Goal: Task Accomplishment & Management: Use online tool/utility

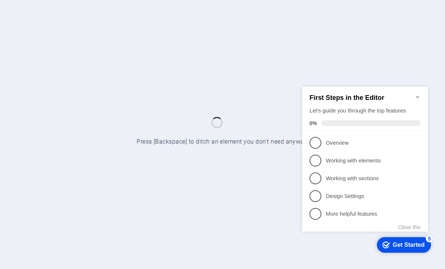
click at [417, 94] on icon "Minimize checklist" at bounding box center [418, 97] width 6 height 6
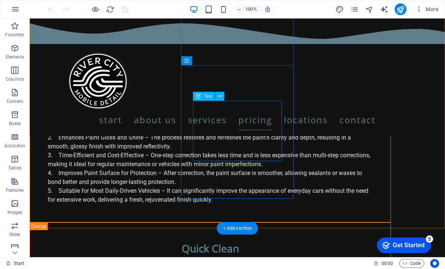
scroll to position [4500, 0]
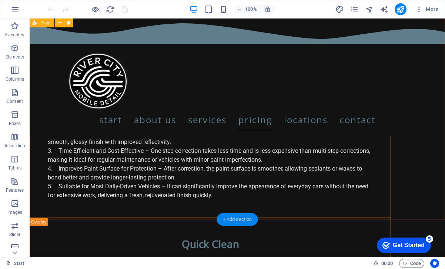
click at [241, 221] on div "+ Add section" at bounding box center [237, 219] width 41 height 13
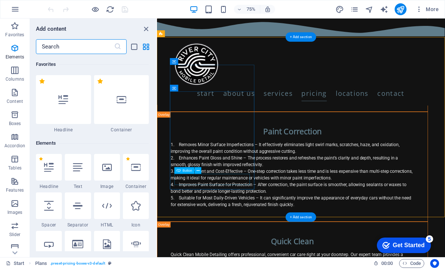
scroll to position [1296, 0]
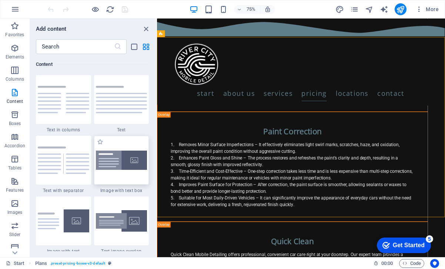
click at [115, 170] on img at bounding box center [121, 161] width 51 height 20
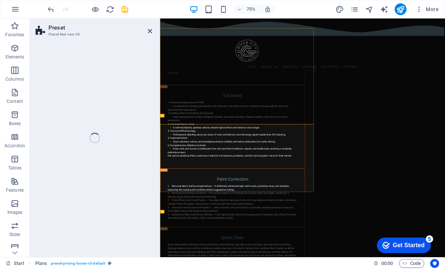
select select "rem"
select select "px"
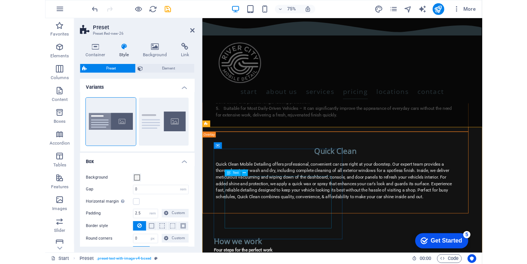
scroll to position [4635, 0]
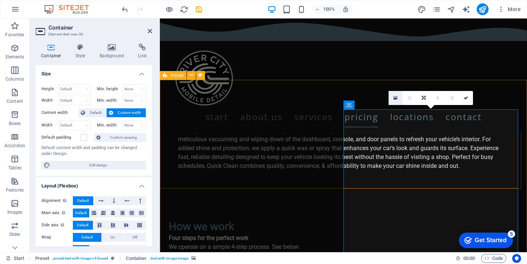
click at [396, 97] on icon at bounding box center [396, 98] width 4 height 5
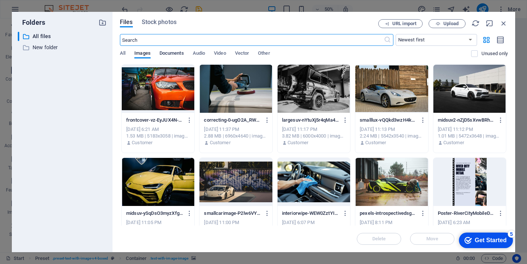
click at [174, 52] on span "Documents" at bounding box center [172, 54] width 24 height 10
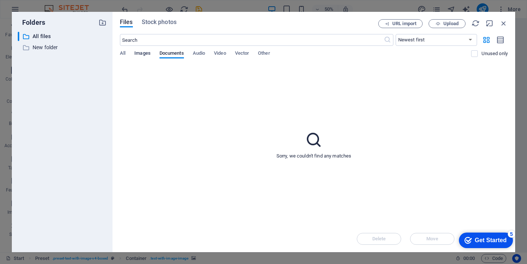
click at [148, 54] on span "Images" at bounding box center [142, 54] width 16 height 10
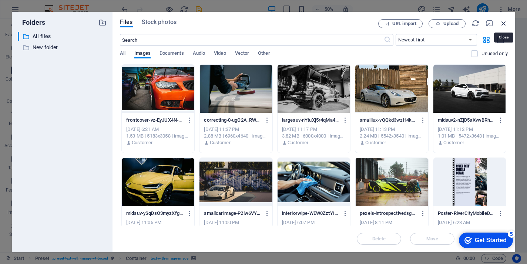
click at [445, 24] on icon "button" at bounding box center [504, 23] width 8 height 8
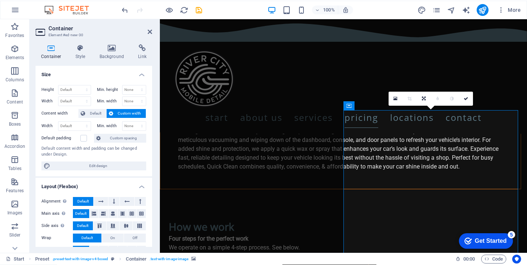
scroll to position [0, 0]
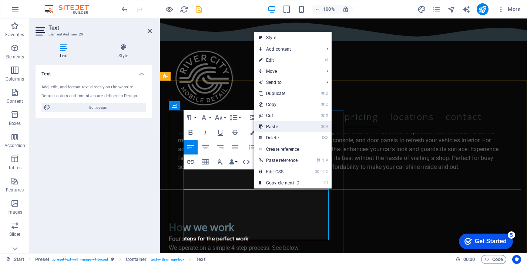
click at [279, 127] on link "⌘ V Paste" at bounding box center [279, 126] width 50 height 11
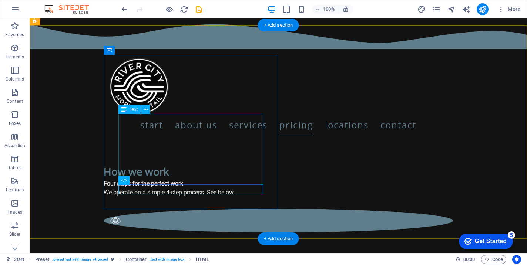
scroll to position [4691, 0]
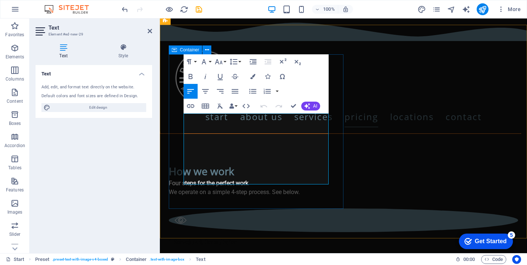
drag, startPoint x: 297, startPoint y: 180, endPoint x: 182, endPoint y: 118, distance: 130.2
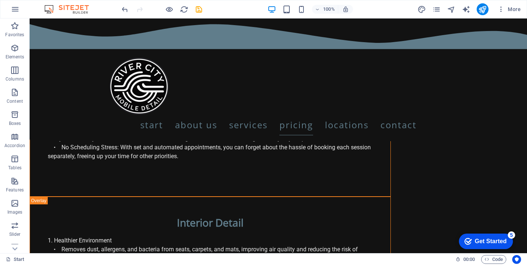
scroll to position [3664, 0]
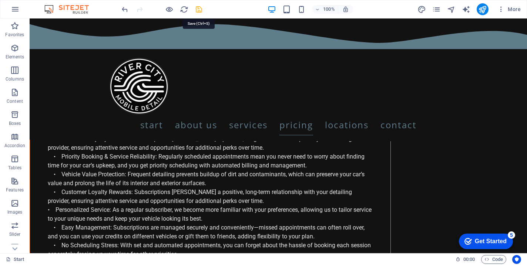
click at [198, 9] on icon "save" at bounding box center [199, 9] width 9 height 9
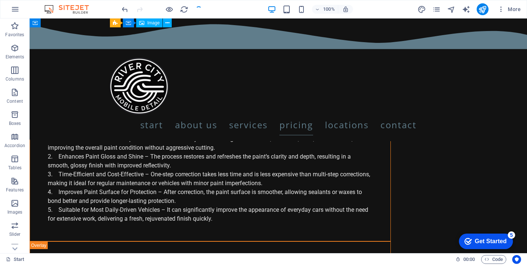
scroll to position [4550, 0]
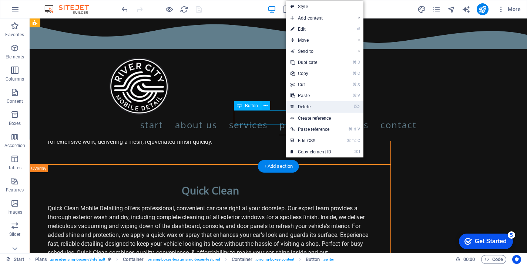
click at [302, 107] on link "⌦ Delete" at bounding box center [311, 106] width 50 height 11
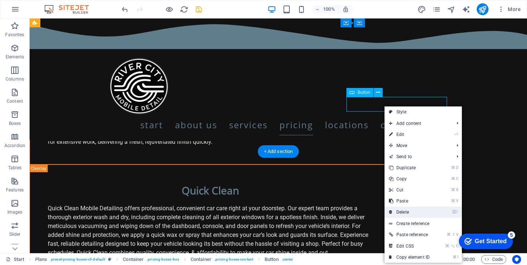
click at [415, 211] on link "⌦ Delete" at bounding box center [410, 212] width 50 height 11
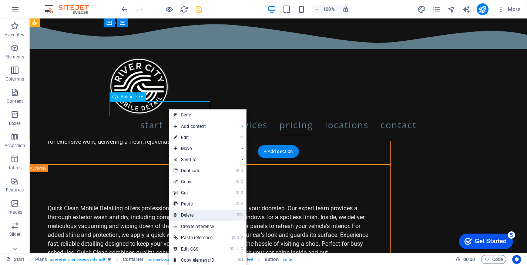
click at [205, 217] on link "⌦ Delete" at bounding box center [194, 215] width 50 height 11
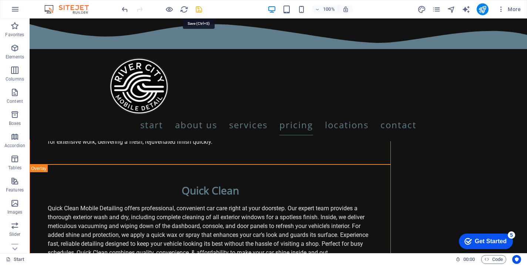
click at [200, 9] on icon "save" at bounding box center [199, 9] width 9 height 9
